Goal: Use online tool/utility: Utilize a website feature to perform a specific function

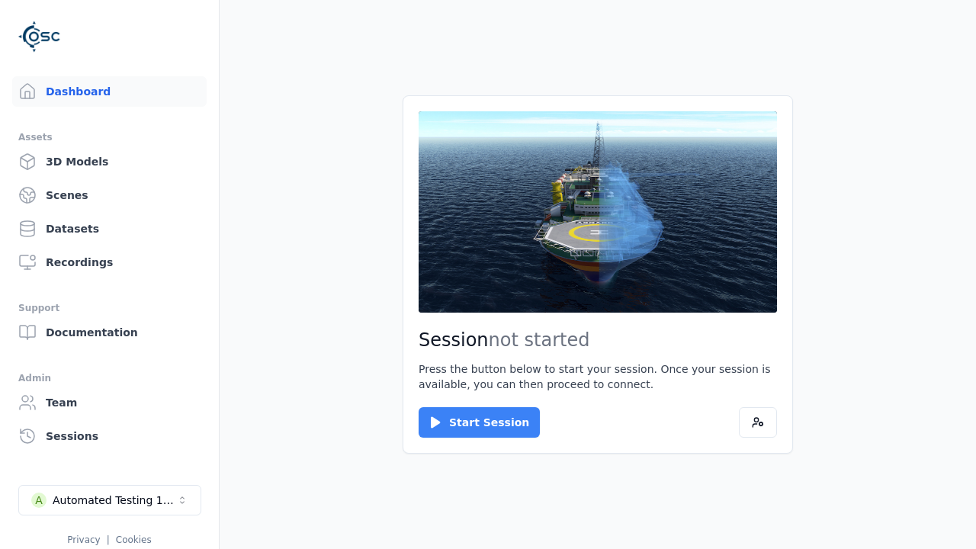
click at [470, 423] on button "Start Session" at bounding box center [479, 422] width 121 height 31
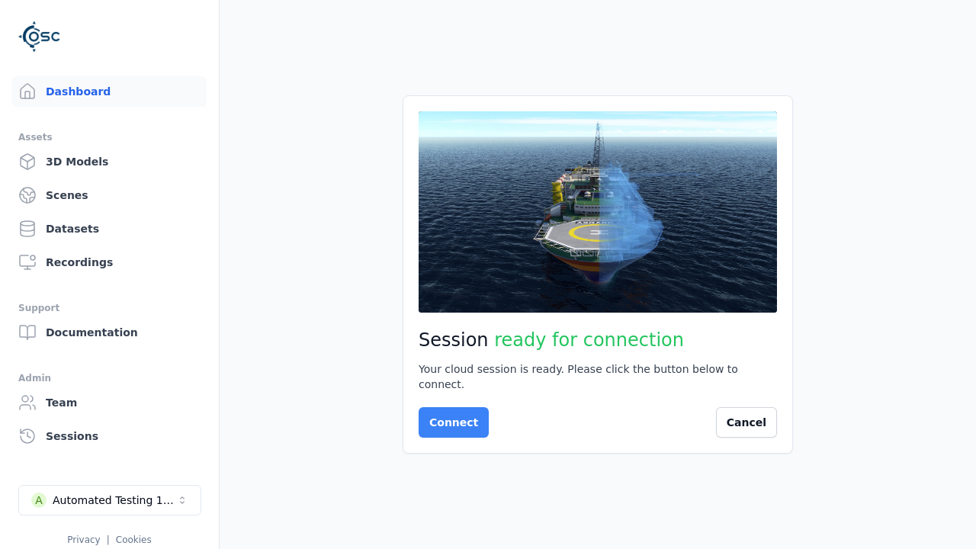
click at [449, 415] on button "Connect" at bounding box center [454, 422] width 70 height 31
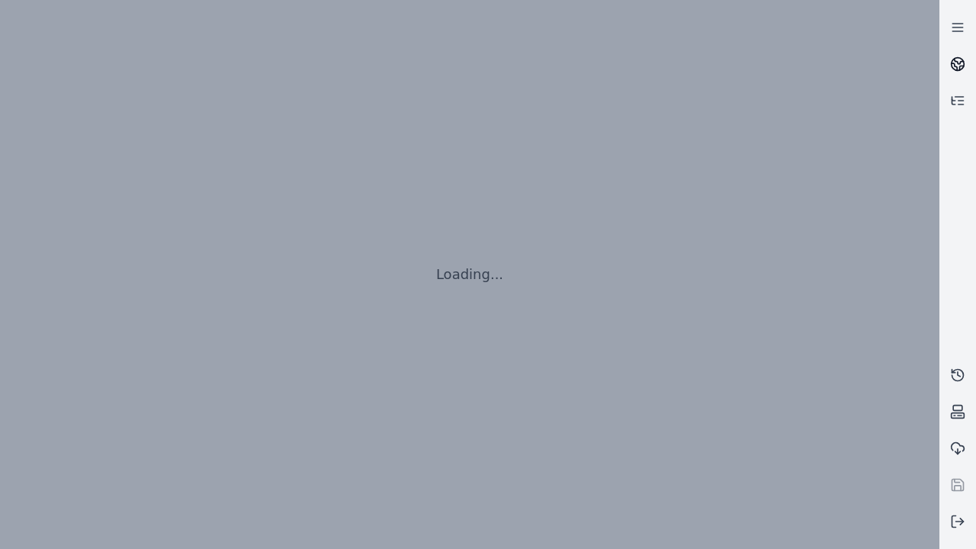
click at [958, 64] on icon at bounding box center [959, 61] width 9 height 5
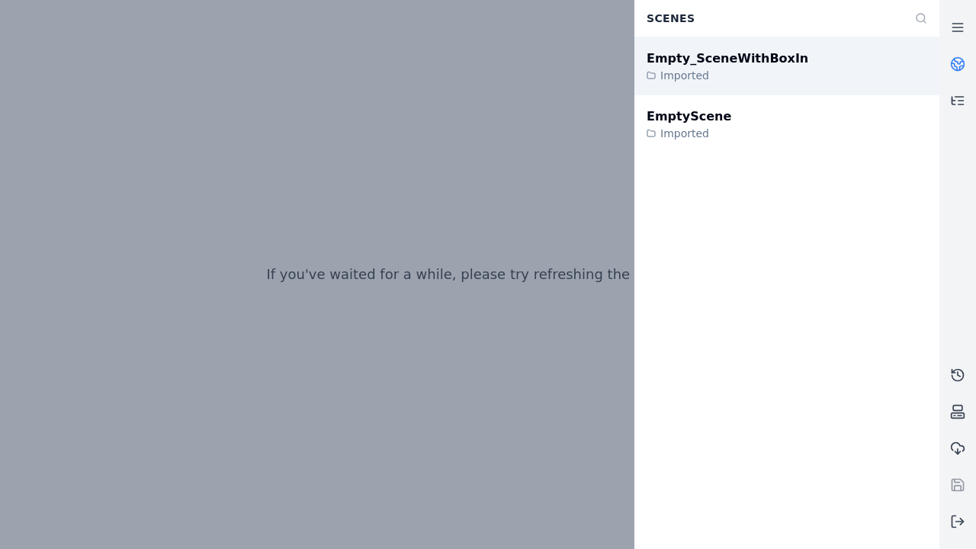
click at [712, 59] on div "Empty_SceneWithBoxIn" at bounding box center [728, 59] width 162 height 18
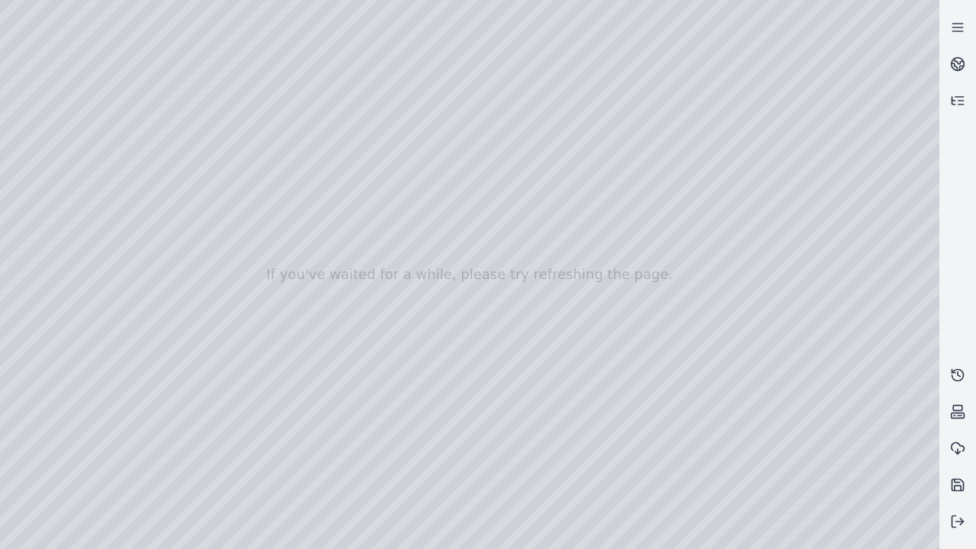
click at [901, 538] on div at bounding box center [470, 274] width 940 height 549
click at [814, 427] on div at bounding box center [470, 274] width 940 height 549
click at [958, 522] on line at bounding box center [960, 522] width 8 height 0
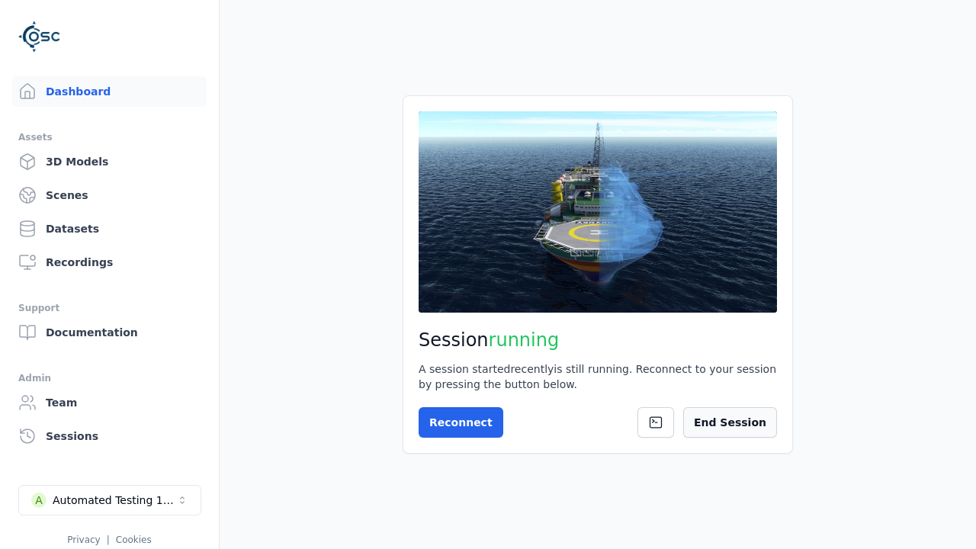
click at [738, 423] on button "End Session" at bounding box center [730, 422] width 94 height 31
